Goal: Information Seeking & Learning: Learn about a topic

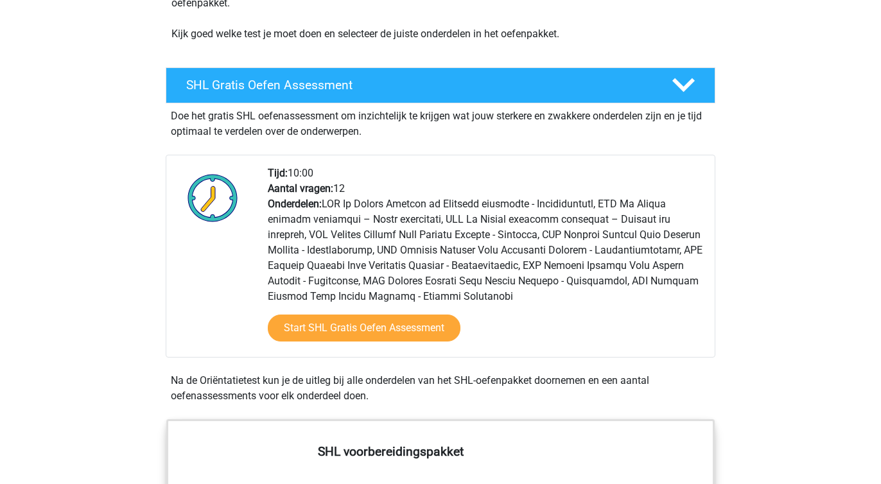
scroll to position [204, 0]
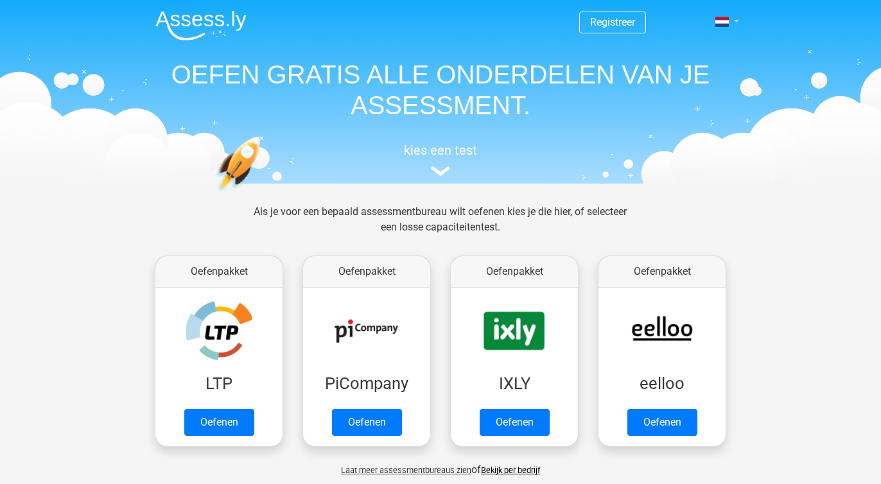
click at [730, 22] on link at bounding box center [723, 21] width 26 height 15
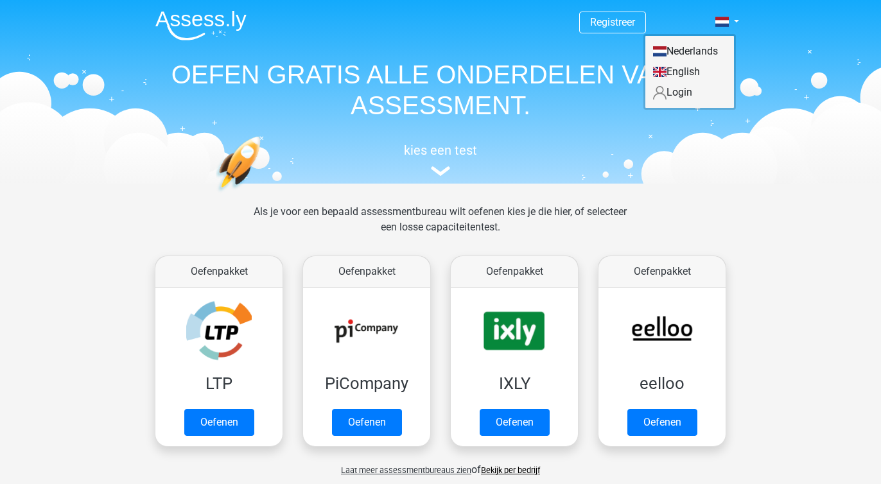
click at [680, 89] on link "Login" at bounding box center [690, 92] width 89 height 21
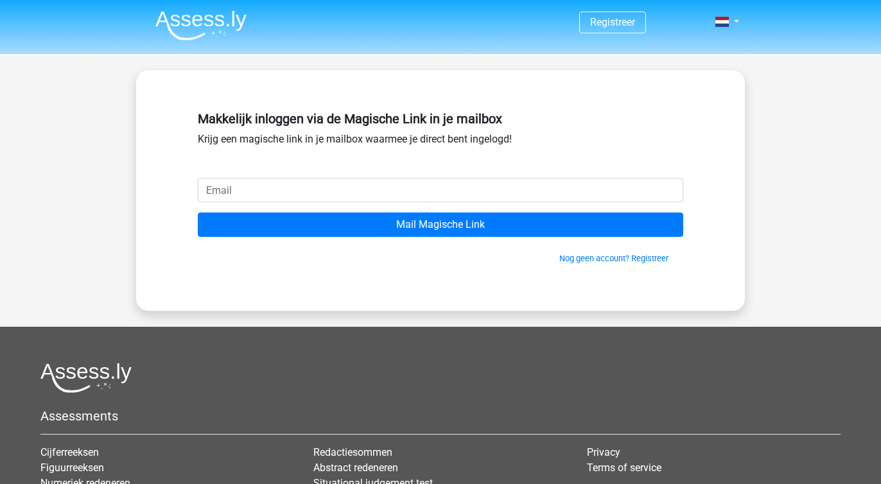
click at [321, 181] on input "email" at bounding box center [441, 190] width 486 height 24
type input "stanssens01@gmail.com"
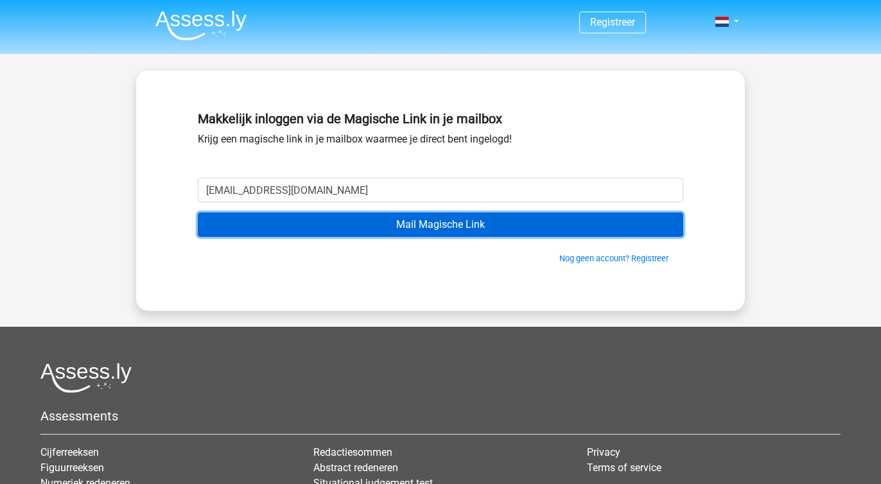
click at [385, 228] on input "Mail Magische Link" at bounding box center [441, 225] width 486 height 24
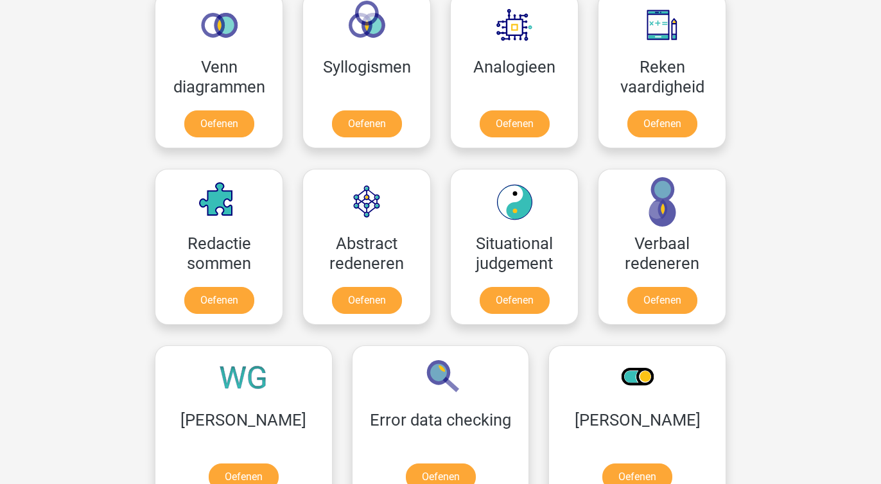
scroll to position [886, 0]
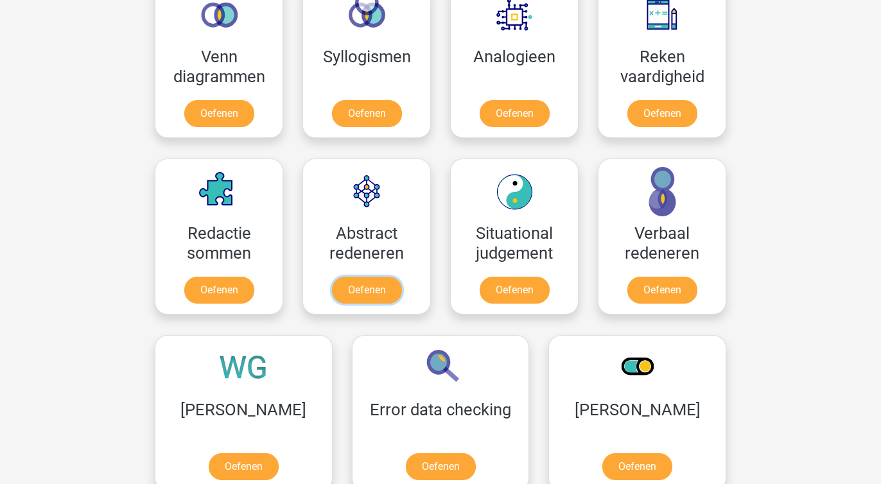
click at [368, 277] on link "Oefenen" at bounding box center [367, 290] width 70 height 27
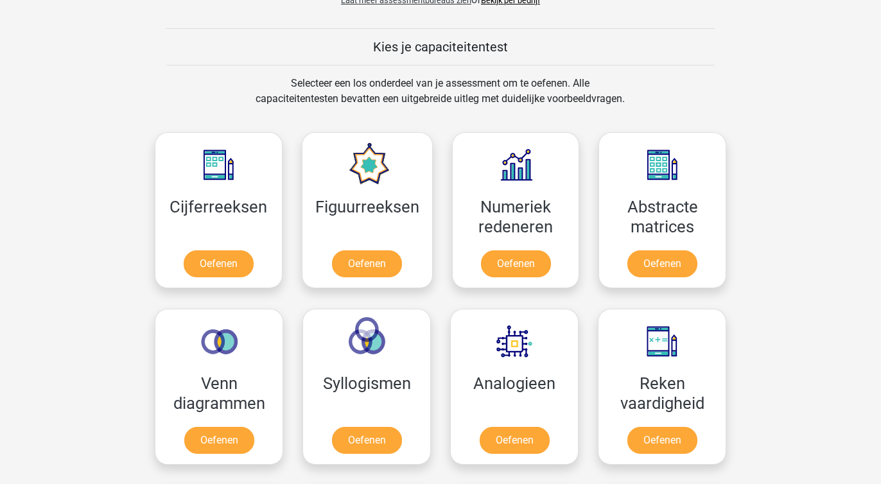
scroll to position [550, 0]
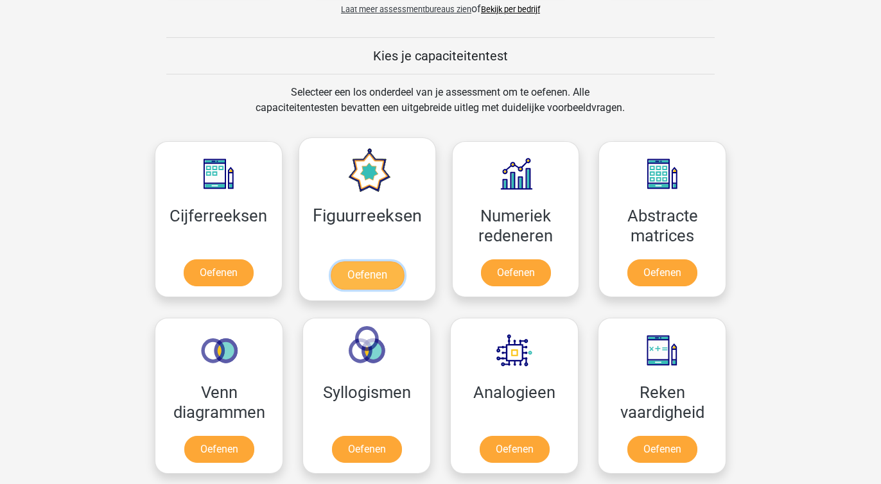
click at [346, 261] on link "Oefenen" at bounding box center [366, 275] width 73 height 28
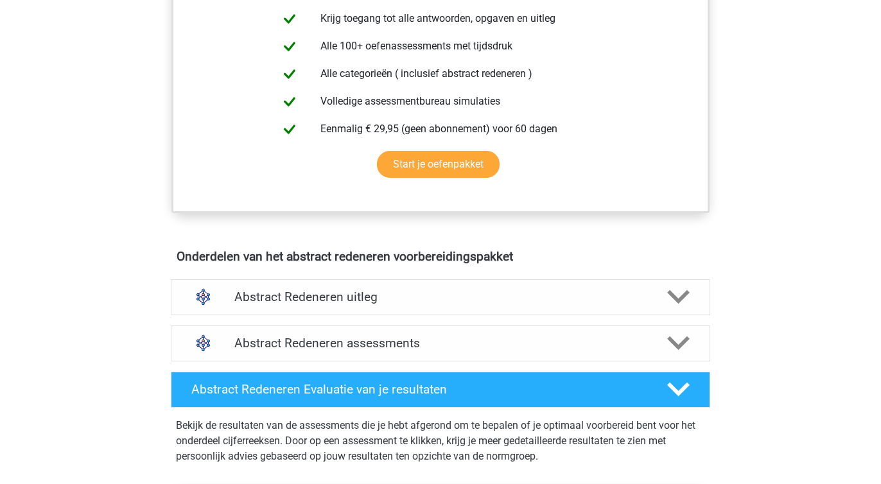
scroll to position [525, 0]
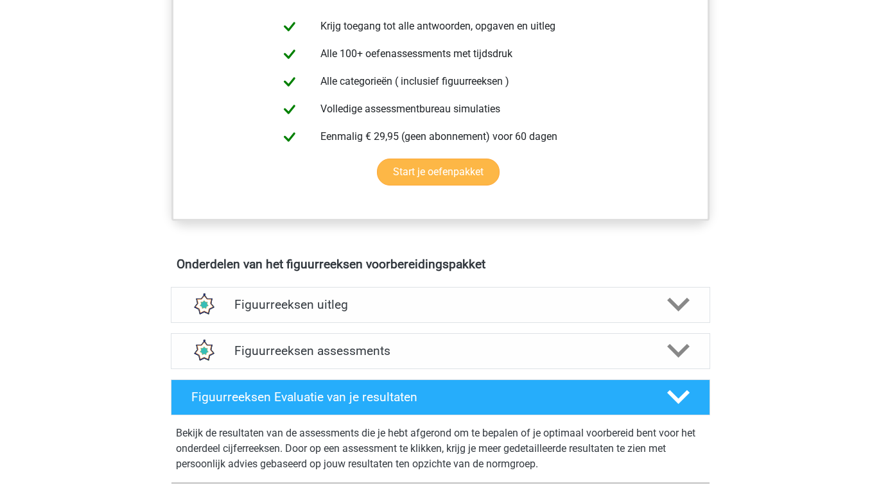
scroll to position [528, 0]
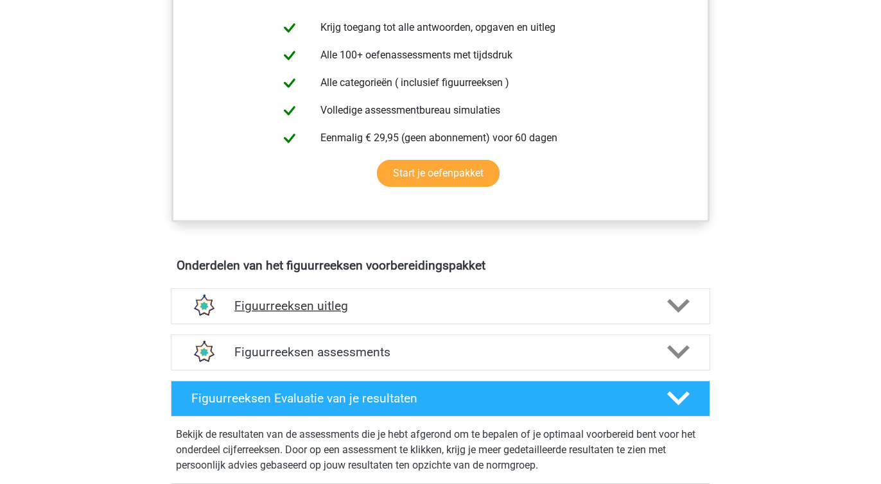
click at [307, 305] on h4 "Figuurreeksen uitleg" at bounding box center [440, 306] width 412 height 15
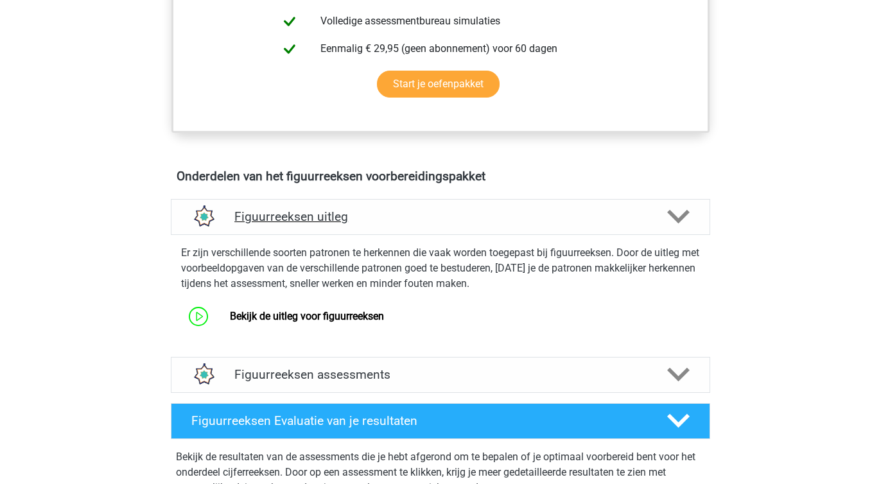
scroll to position [620, 0]
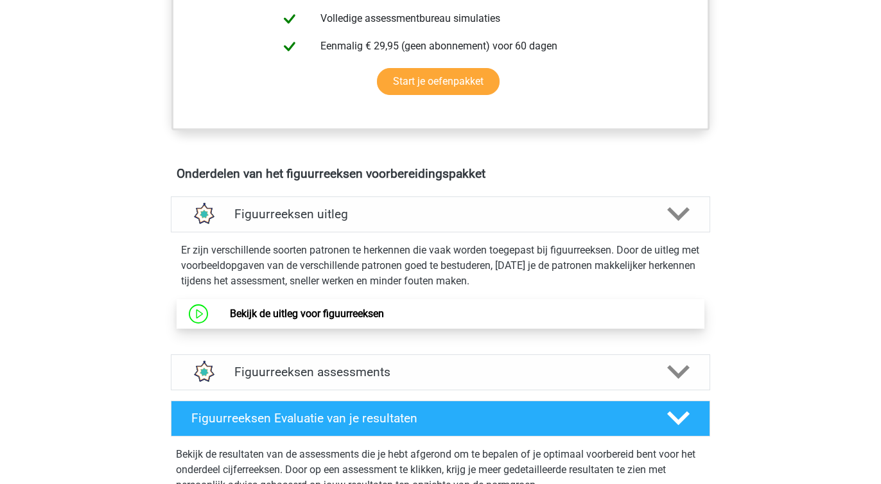
click at [302, 315] on link "Bekijk de uitleg voor figuurreeksen" at bounding box center [307, 314] width 154 height 12
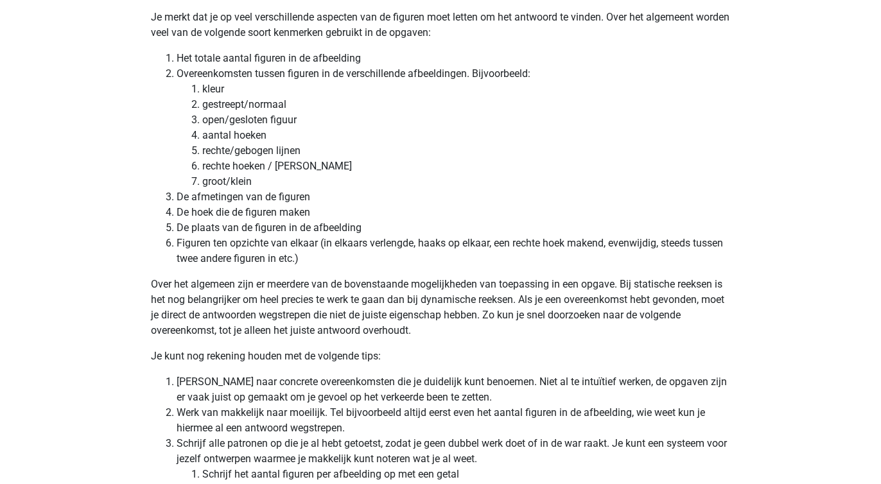
scroll to position [3550, 0]
